Goal: Information Seeking & Learning: Learn about a topic

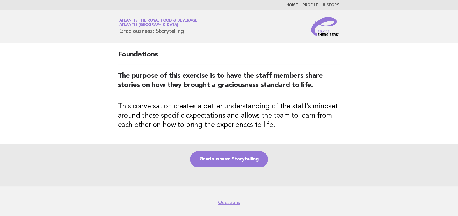
click at [297, 7] on link "Home" at bounding box center [292, 4] width 12 height 3
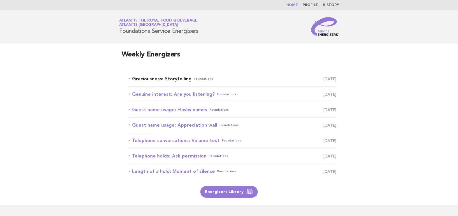
click at [179, 83] on link "Graciousness: Storytelling Foundations August 15" at bounding box center [233, 79] width 208 height 8
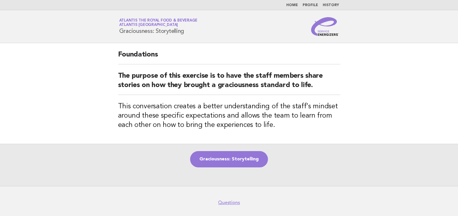
drag, startPoint x: 117, startPoint y: 31, endPoint x: 191, endPoint y: 34, distance: 73.2
click at [191, 34] on div "Service Energizers Atlantis the Royal Food & Beverage Atlantis Dubai Graciousne…" at bounding box center [229, 26] width 236 height 19
click at [232, 165] on link "Graciousness: Storytelling" at bounding box center [229, 159] width 78 height 16
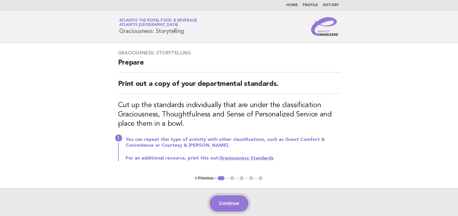
click at [221, 199] on button "Continue" at bounding box center [229, 204] width 39 height 16
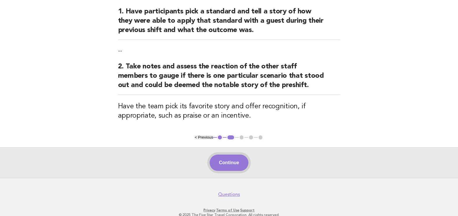
click at [243, 158] on button "Continue" at bounding box center [229, 163] width 39 height 16
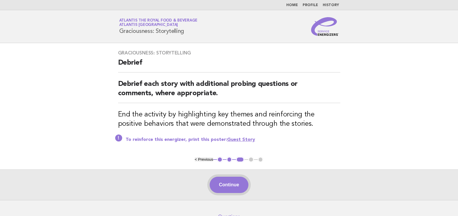
click at [223, 181] on button "Continue" at bounding box center [229, 185] width 39 height 16
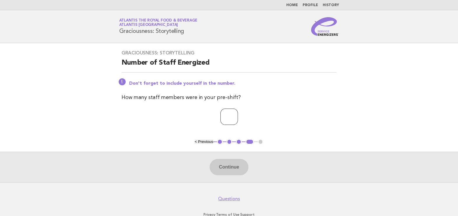
click at [236, 122] on input "number" at bounding box center [228, 117] width 17 height 16
type input "**"
click at [225, 169] on button "Continue" at bounding box center [229, 167] width 39 height 16
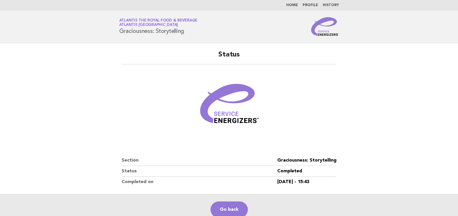
click at [293, 7] on link "Home" at bounding box center [292, 4] width 12 height 3
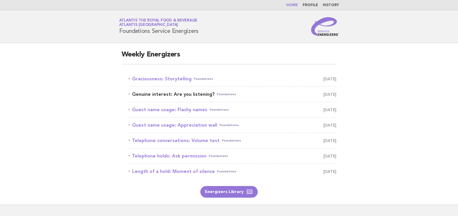
click at [178, 92] on link "Genuine interest: Are you listening? Foundations August 16" at bounding box center [233, 94] width 208 height 8
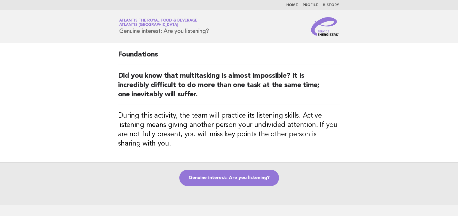
drag, startPoint x: 115, startPoint y: 34, endPoint x: 231, endPoint y: 29, distance: 116.1
click at [231, 29] on div "Service Energizers Atlantis the Royal Food & Beverage Atlantis [GEOGRAPHIC_DATA…" at bounding box center [229, 26] width 236 height 19
copy h1 "Genuine interest: Are you listening?"
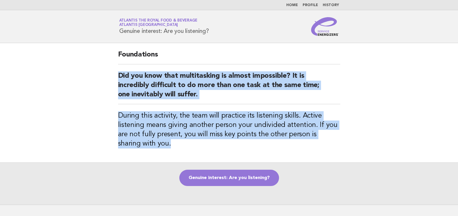
drag, startPoint x: 160, startPoint y: 148, endPoint x: 112, endPoint y: 71, distance: 90.7
click at [112, 71] on div "Foundations Did you know that multitasking is almost impossible? It is incredib…" at bounding box center [229, 102] width 236 height 119
copy div "Did you know that multitasking is almost impossible? It is incredibly difficult…"
click at [346, 94] on div "Foundations Did you know that multitasking is almost impossible? It is incredib…" at bounding box center [229, 102] width 236 height 119
